Goal: Task Accomplishment & Management: Manage account settings

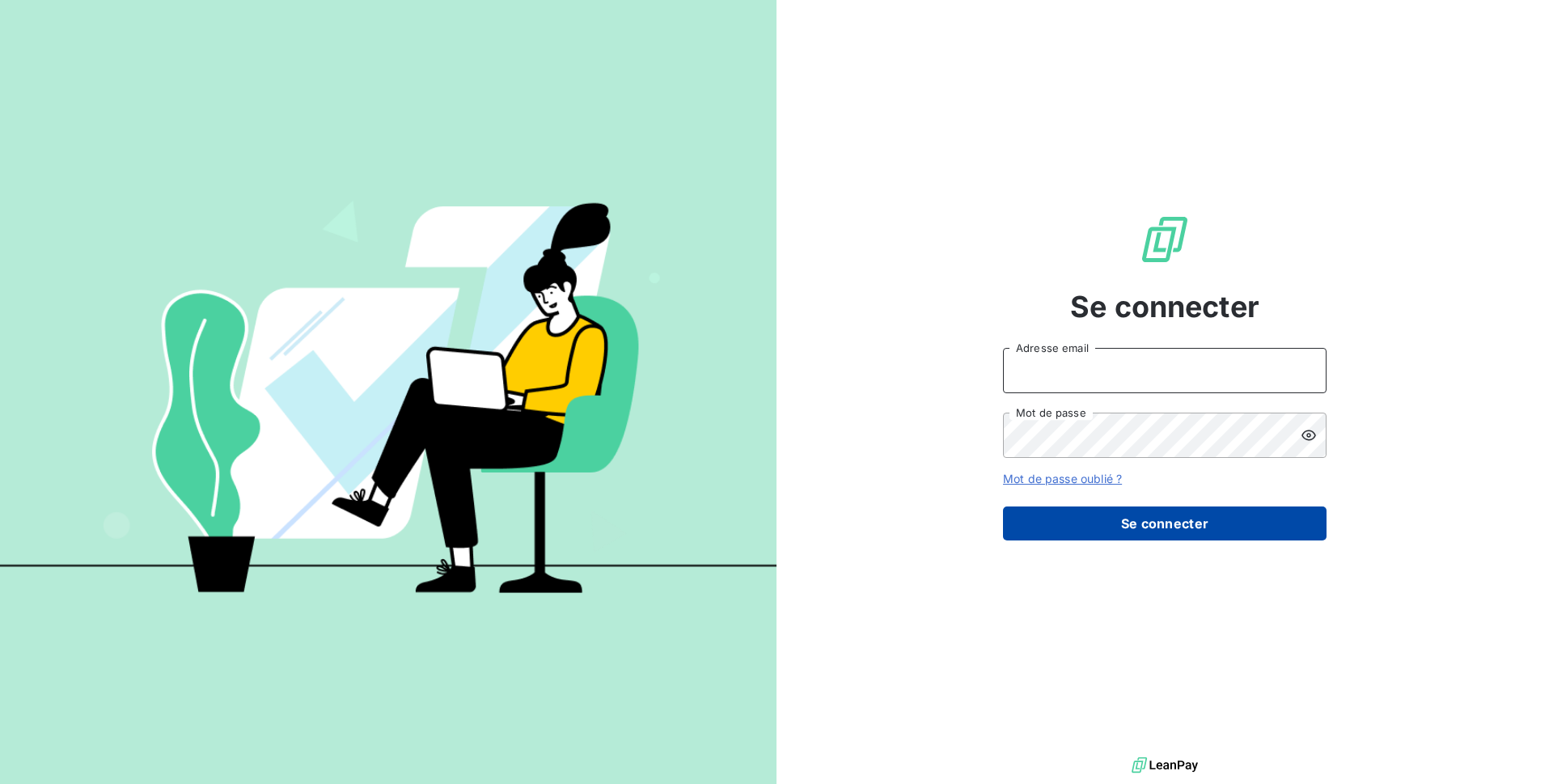
type input "[EMAIL_ADDRESS][DOMAIN_NAME]"
click at [1129, 520] on button "Se connecter" at bounding box center [1164, 523] width 323 height 34
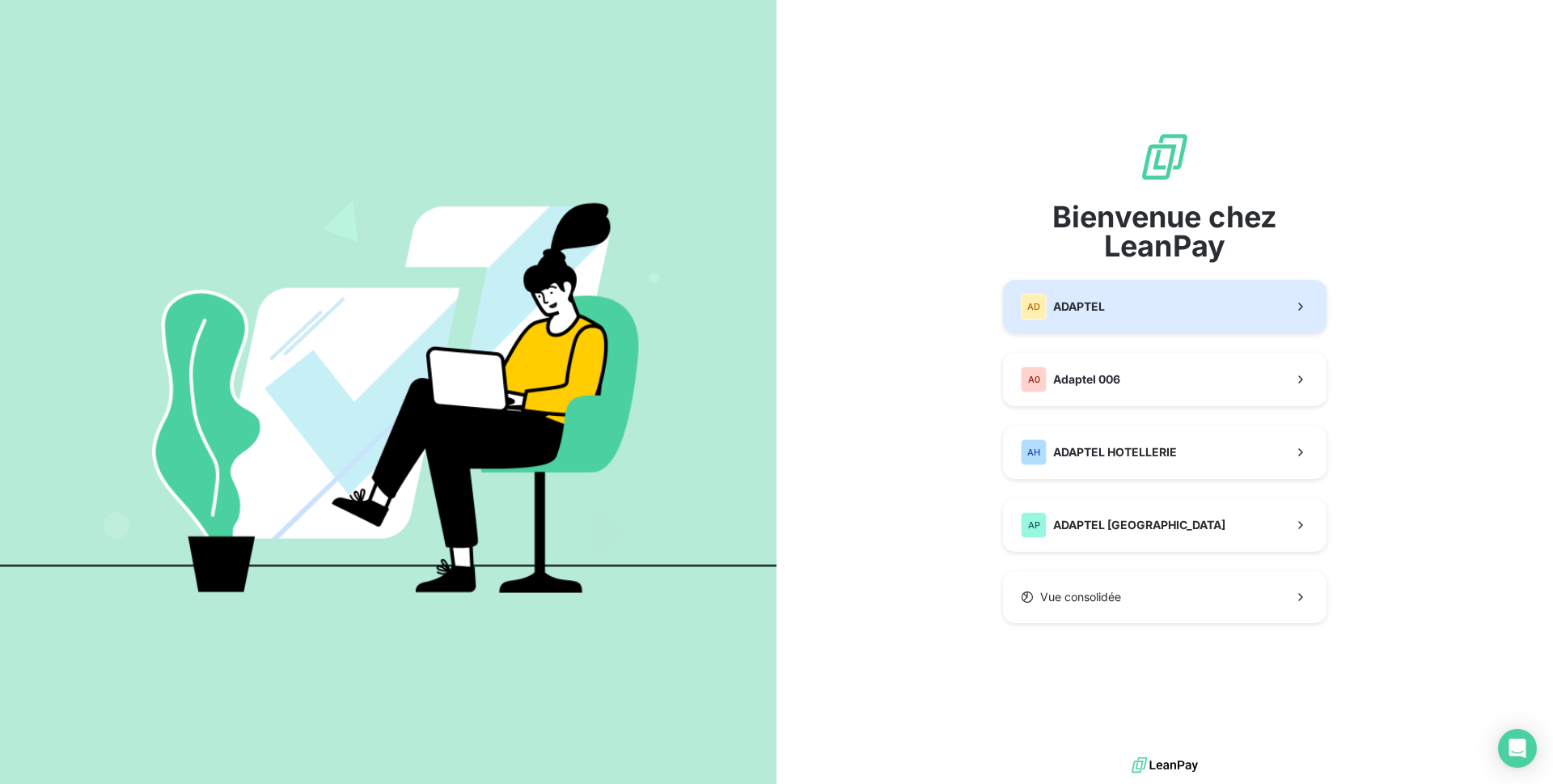
click at [1105, 296] on div "AD ADAPTEL" at bounding box center [1062, 306] width 84 height 26
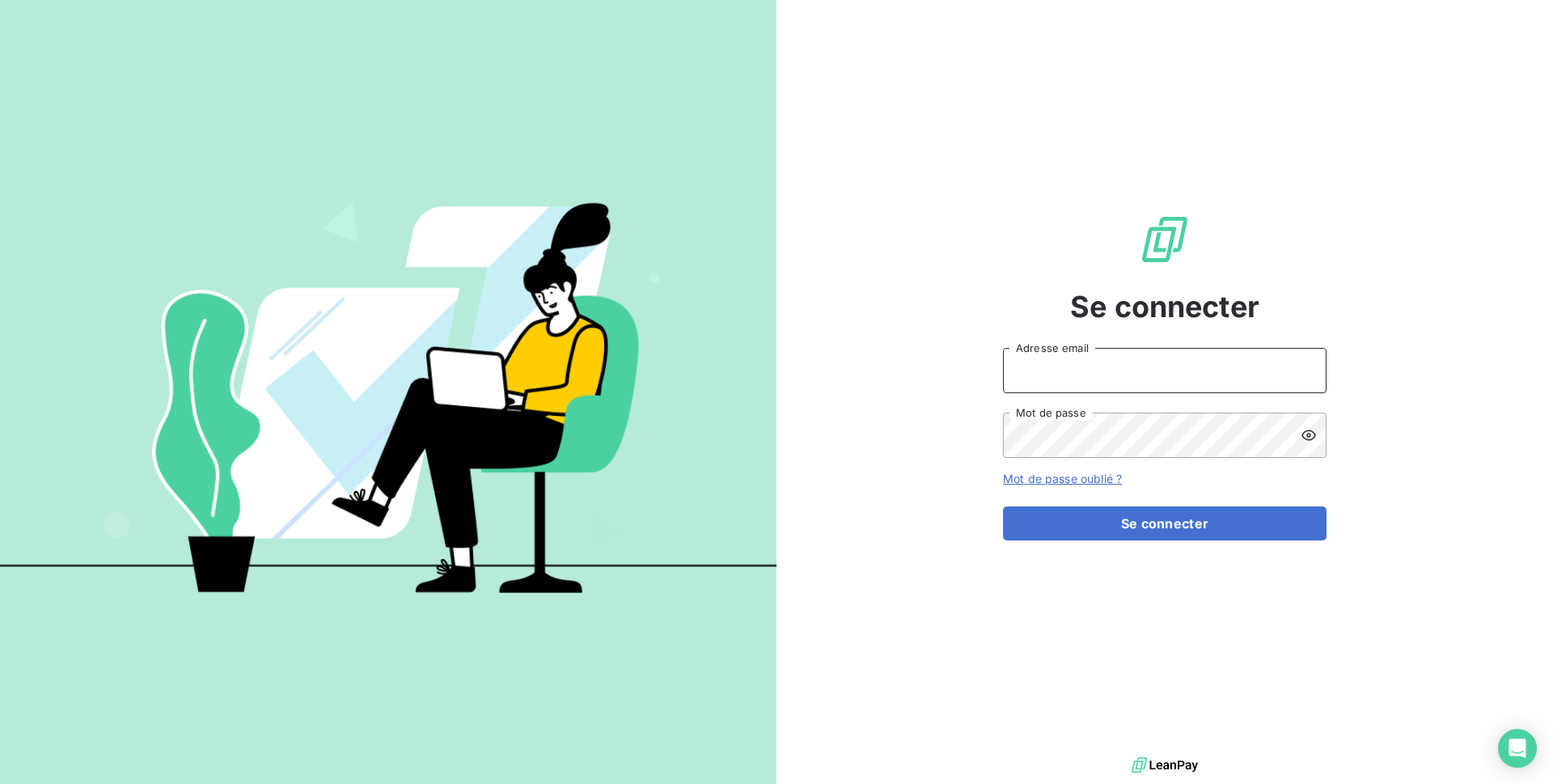
type input "[EMAIL_ADDRESS][DOMAIN_NAME]"
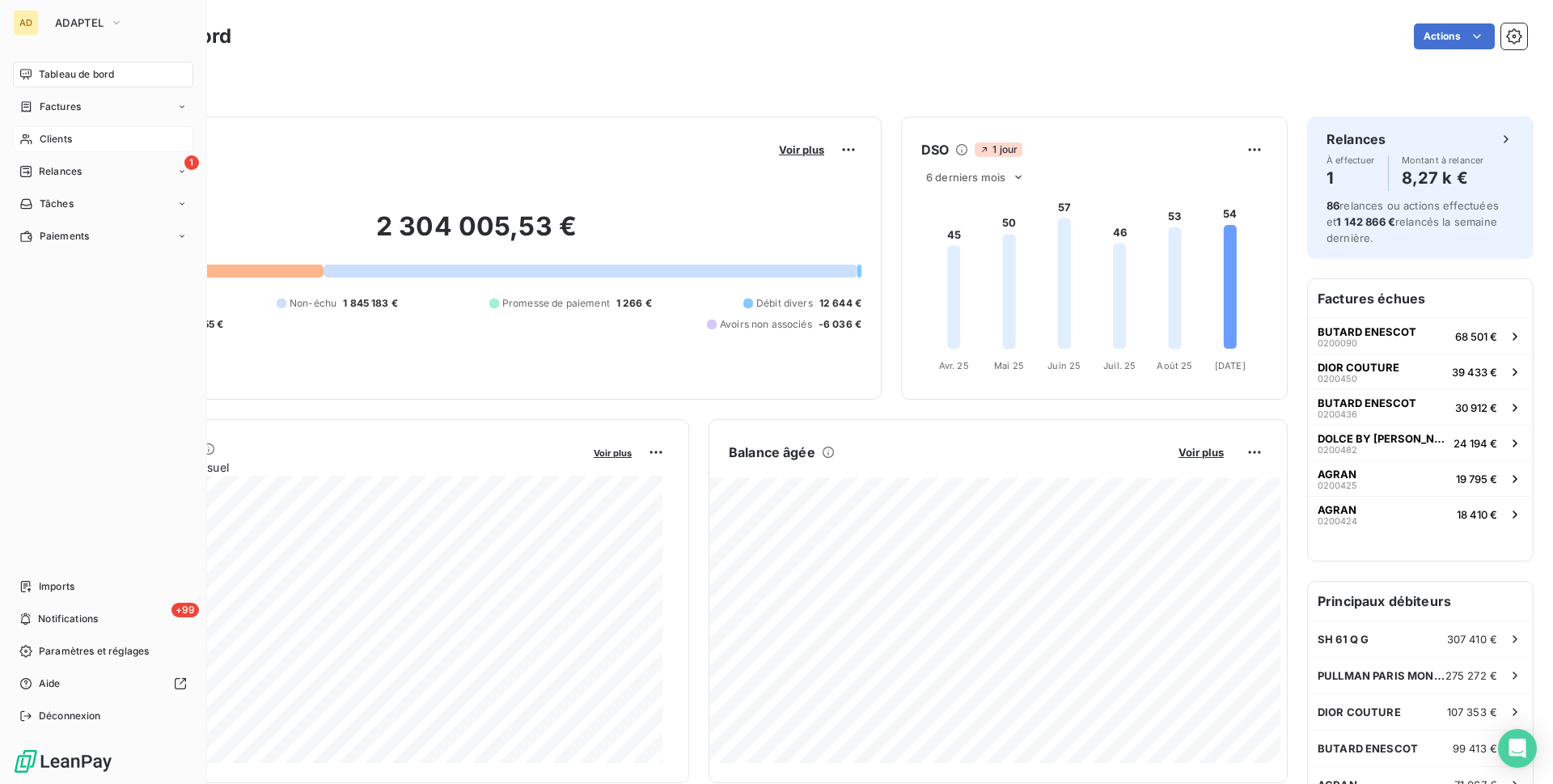
click at [24, 139] on icon at bounding box center [26, 139] width 14 height 13
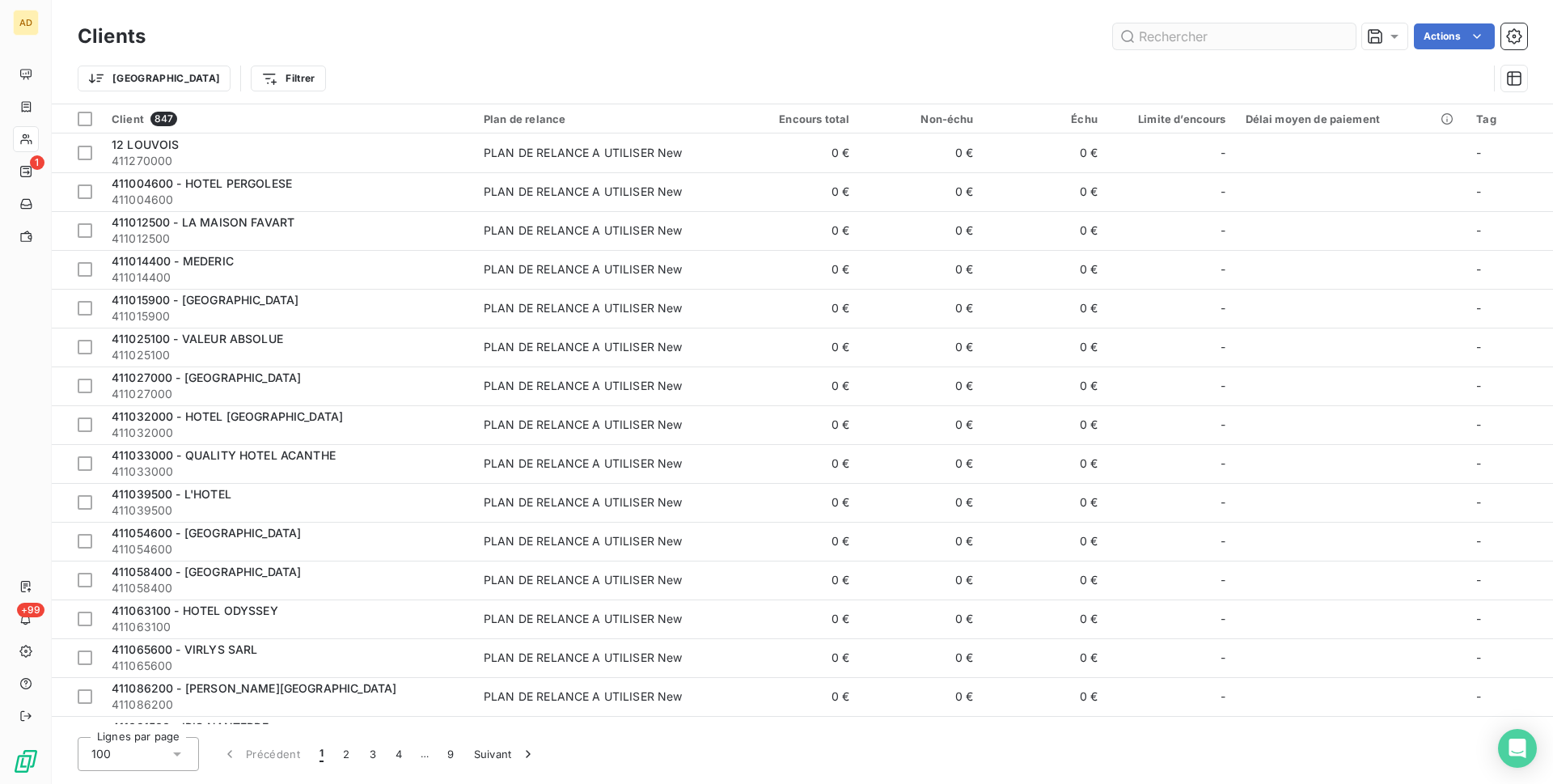
click at [1277, 38] on input "text" at bounding box center [1234, 36] width 243 height 26
